Goal: Navigation & Orientation: Find specific page/section

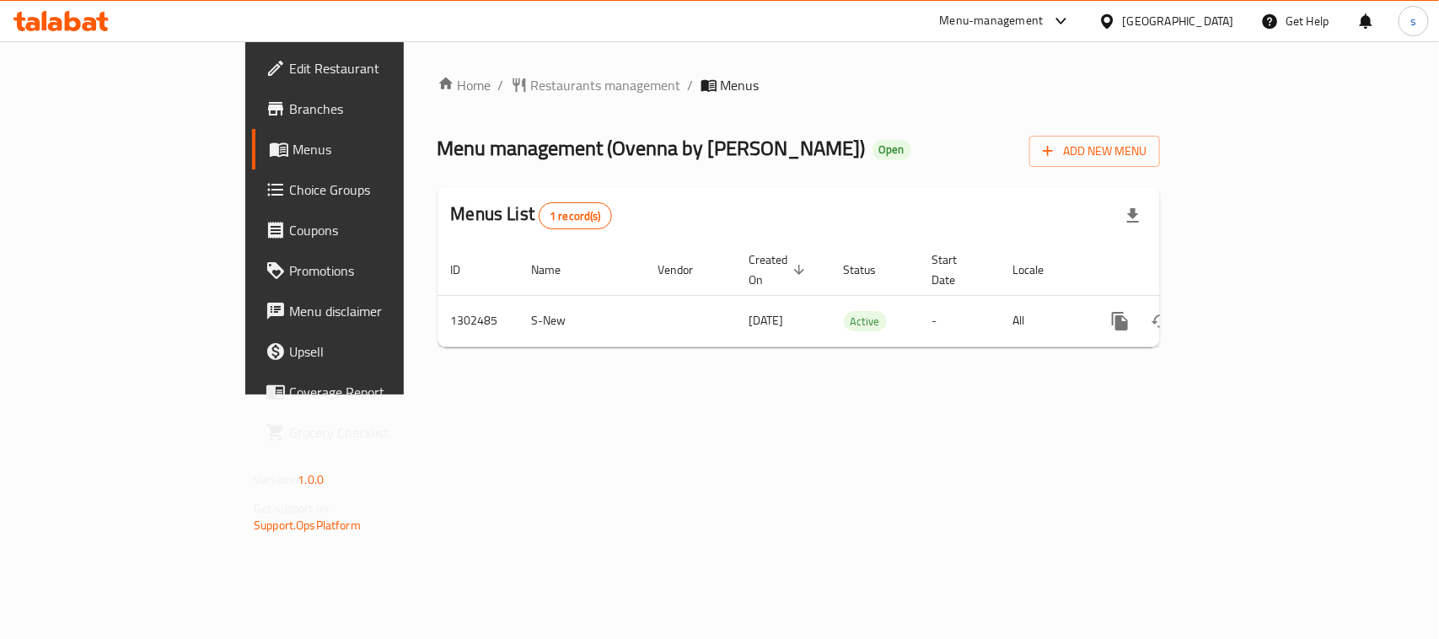
click at [1139, 17] on div "[GEOGRAPHIC_DATA]" at bounding box center [1178, 21] width 111 height 19
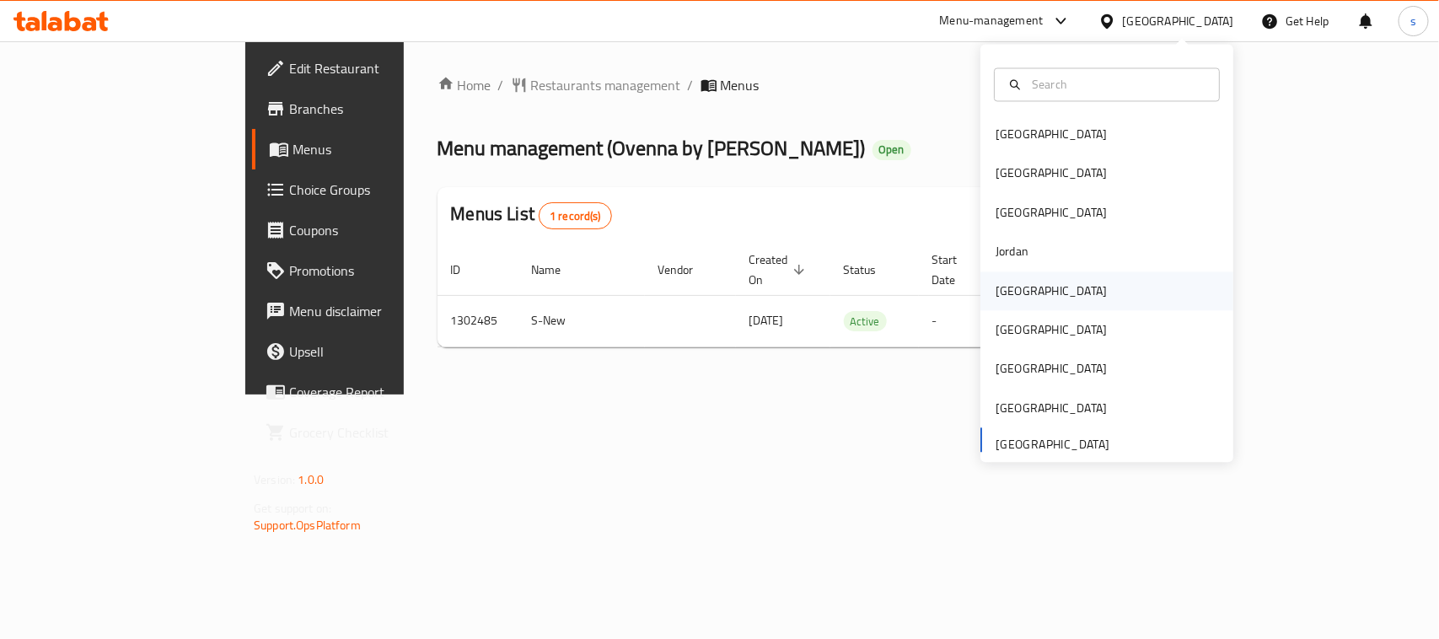
click at [1001, 287] on div "Kuwait" at bounding box center [1050, 291] width 111 height 19
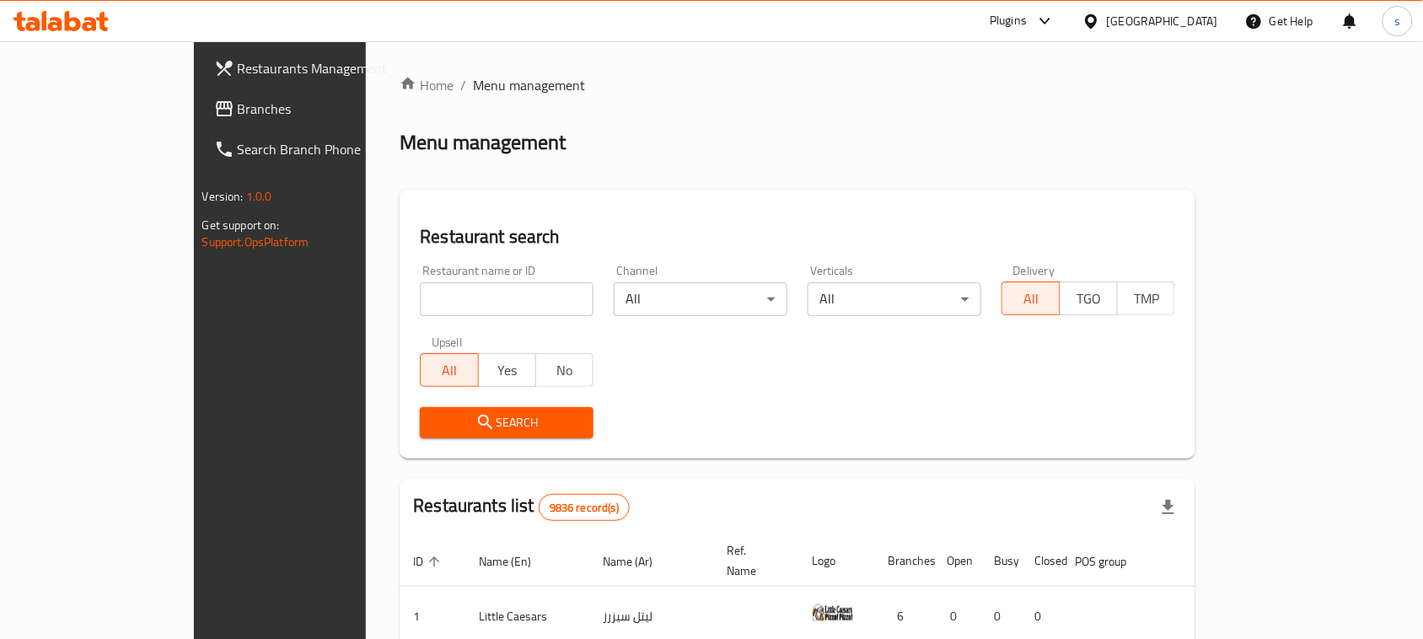
click at [238, 102] on span "Branches" at bounding box center [328, 109] width 180 height 20
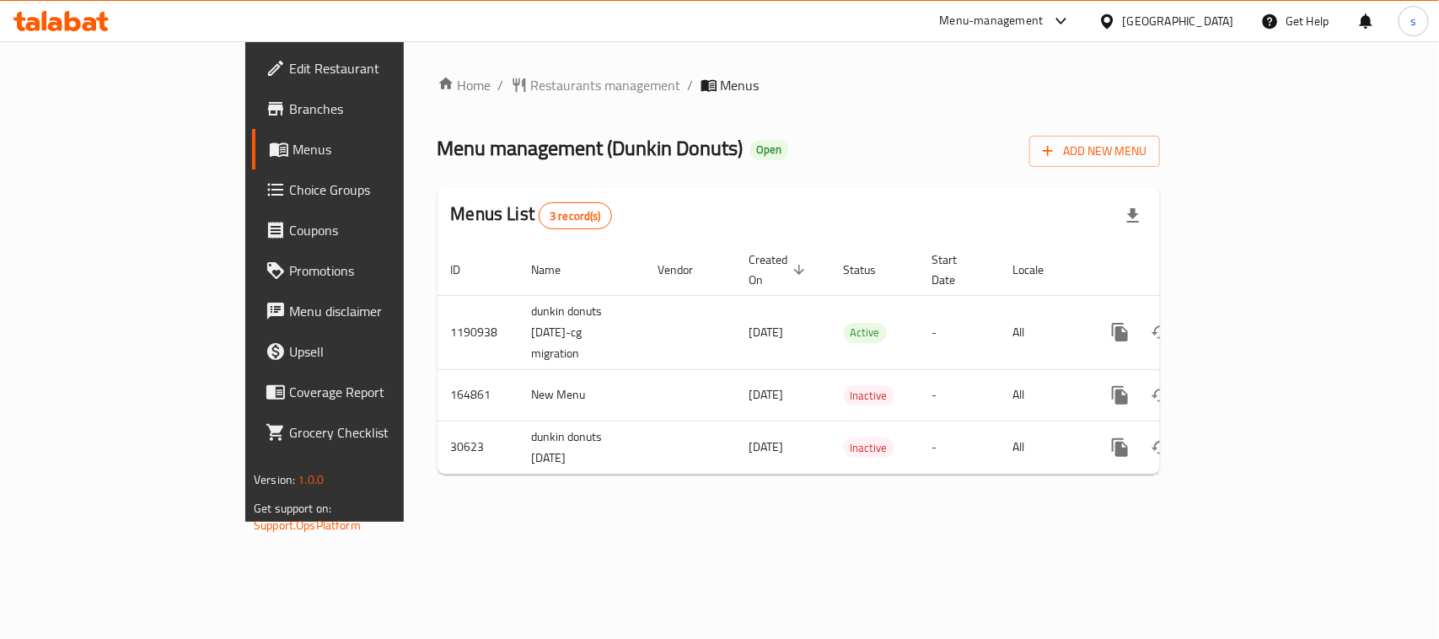
click at [1210, 24] on div "[GEOGRAPHIC_DATA]" at bounding box center [1178, 21] width 111 height 19
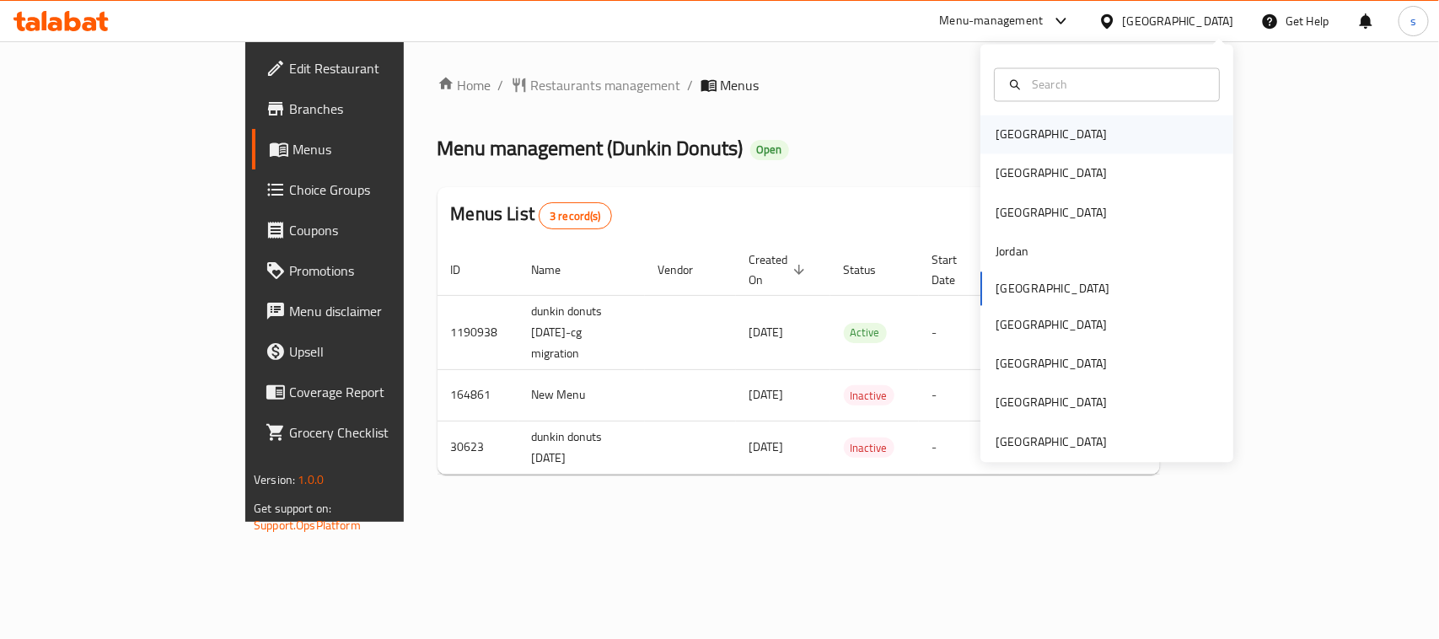
click at [995, 131] on div "[GEOGRAPHIC_DATA]" at bounding box center [1050, 135] width 111 height 19
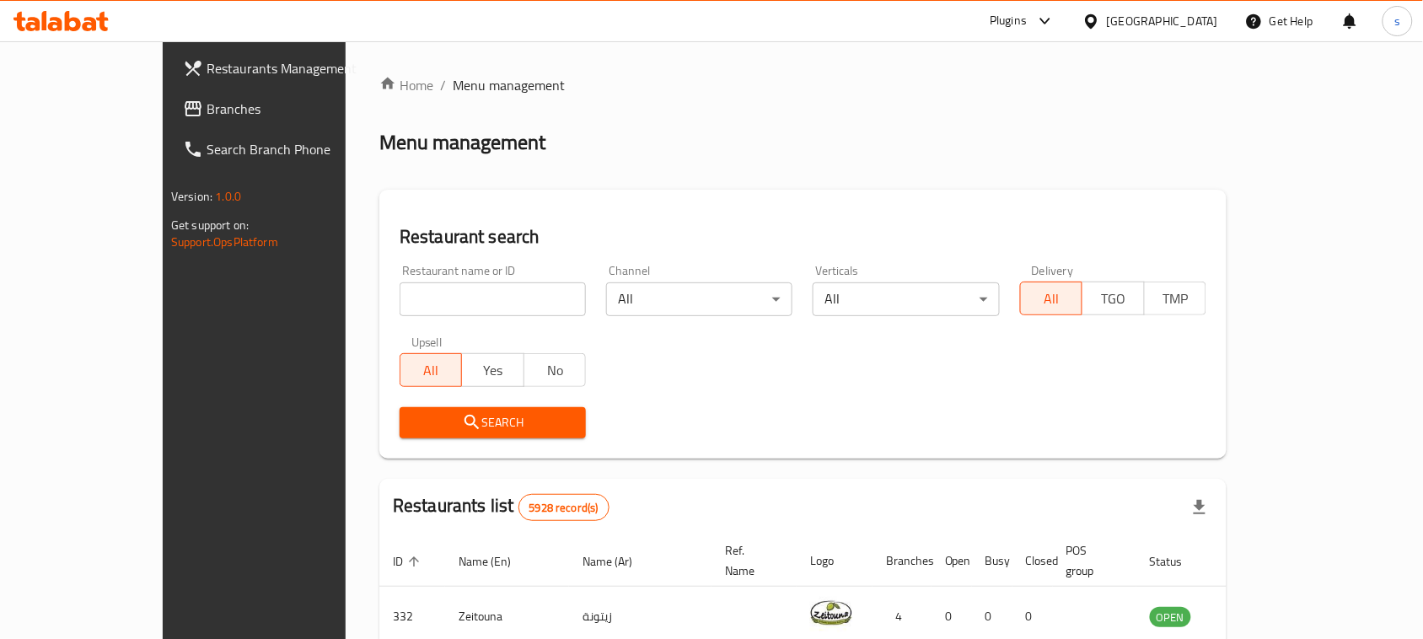
click at [207, 106] on span "Branches" at bounding box center [297, 109] width 180 height 20
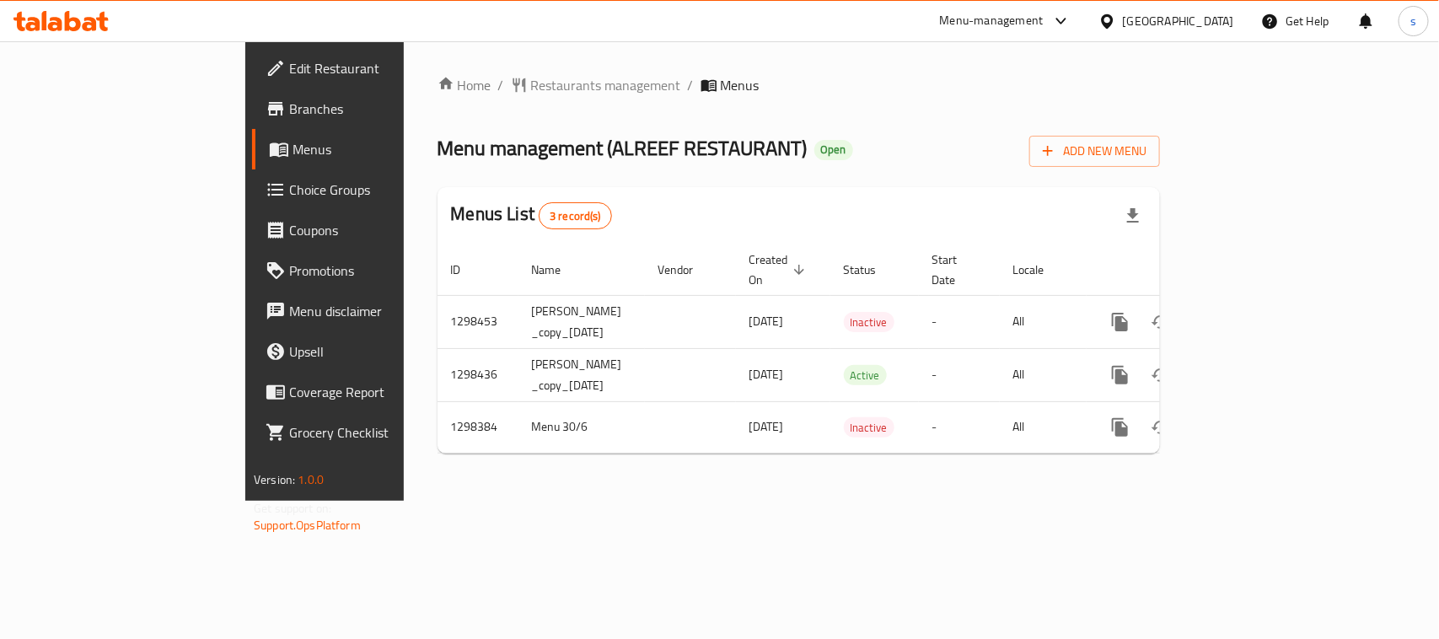
click at [1071, 19] on icon at bounding box center [1061, 21] width 20 height 20
click at [1003, 141] on div "Restaurant-Management" at bounding box center [971, 147] width 132 height 19
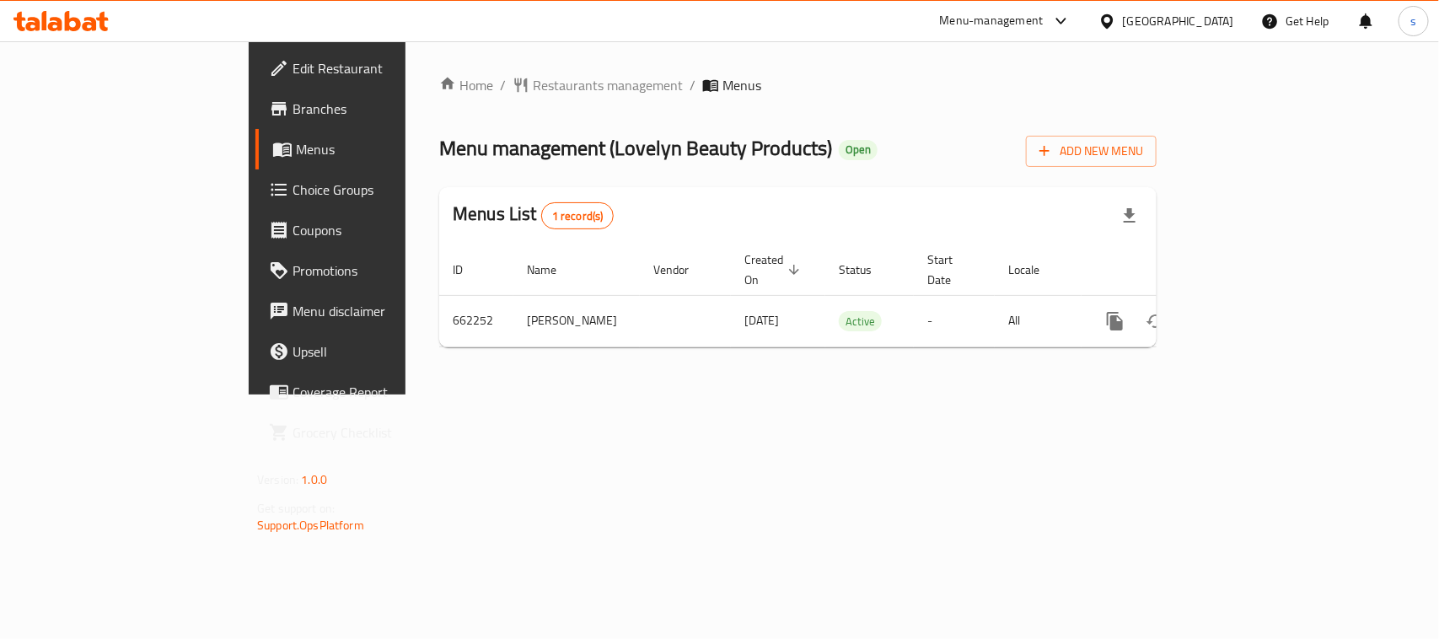
click at [1177, 13] on div "[GEOGRAPHIC_DATA]" at bounding box center [1166, 21] width 163 height 40
click at [1116, 19] on icon at bounding box center [1107, 22] width 18 height 18
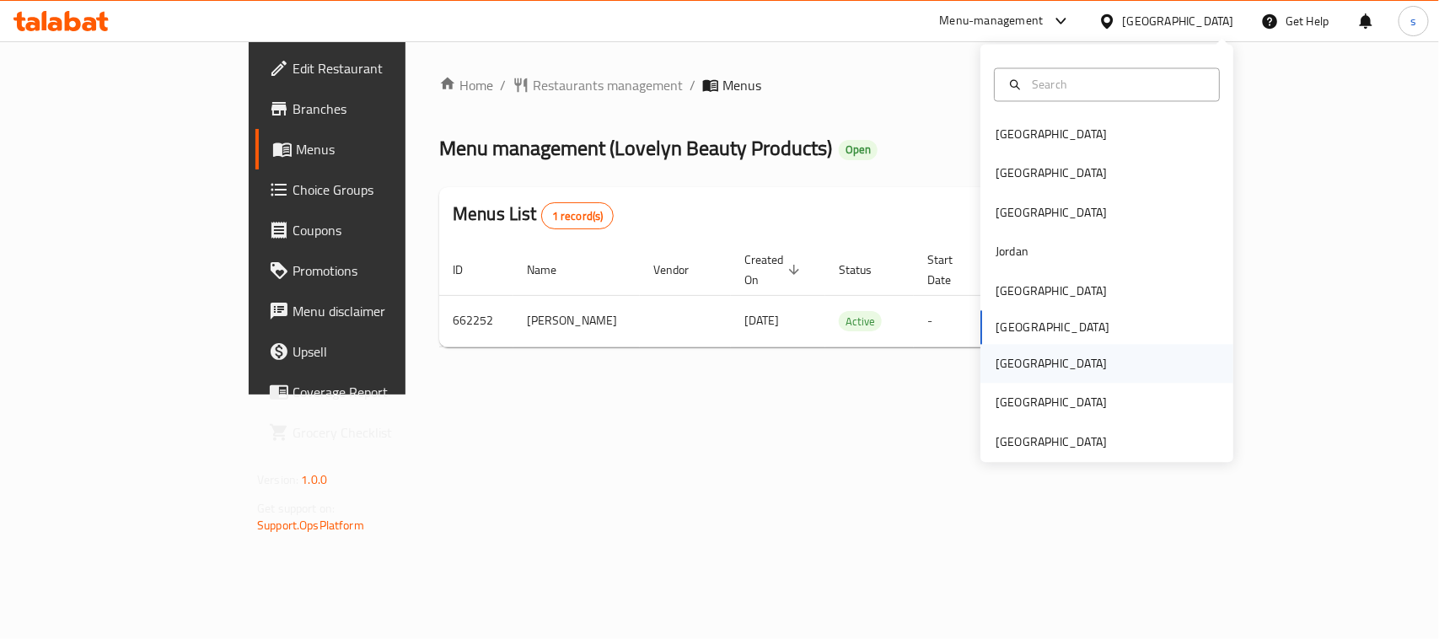
click at [1001, 373] on div "[GEOGRAPHIC_DATA]" at bounding box center [1050, 364] width 111 height 19
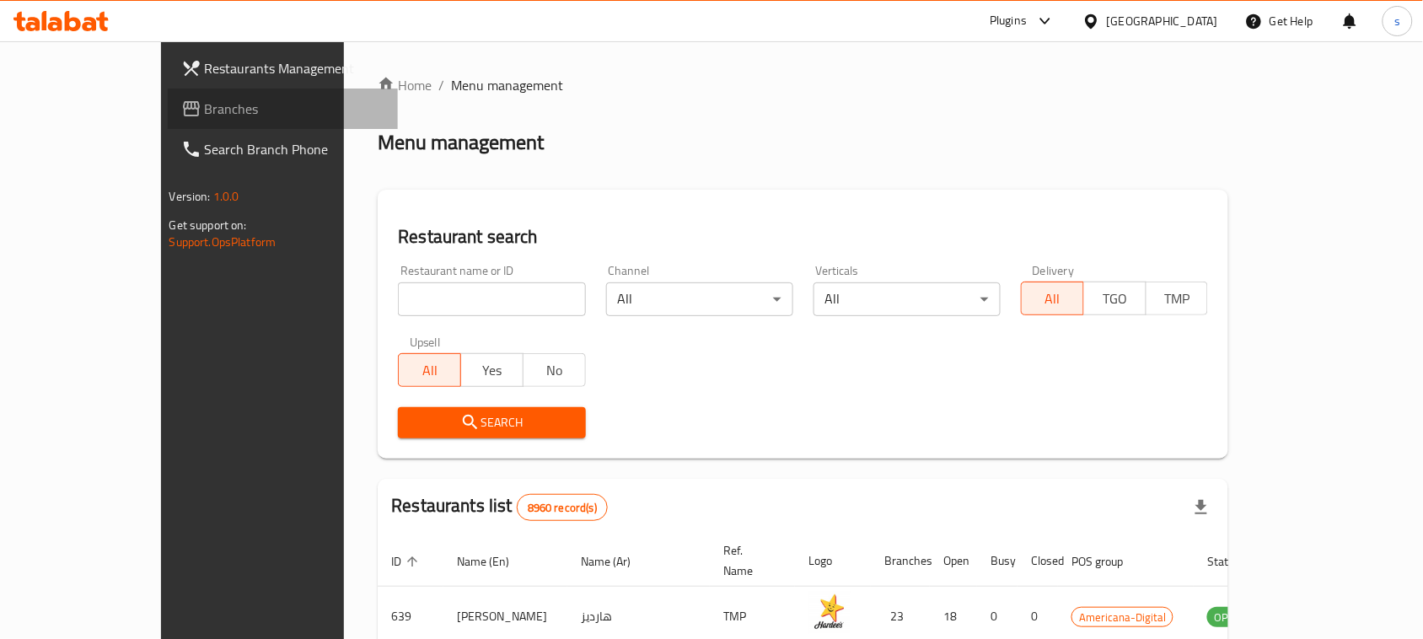
click at [205, 112] on span "Branches" at bounding box center [295, 109] width 180 height 20
